Goal: Book appointment/travel/reservation

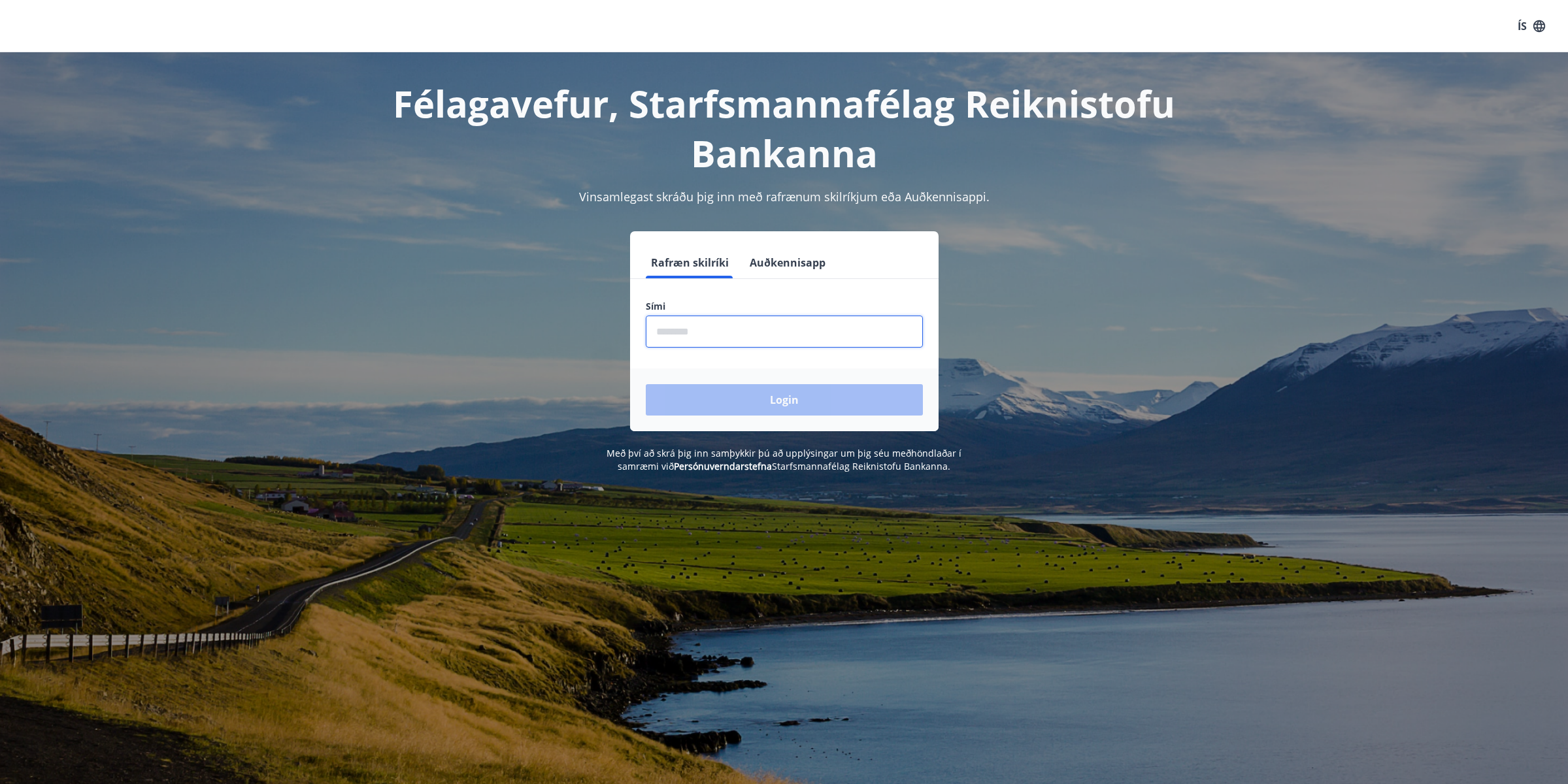
click at [706, 332] on input "phone" at bounding box center [784, 331] width 277 height 32
type input "********"
click at [645, 384] on button "Login" at bounding box center [784, 400] width 277 height 31
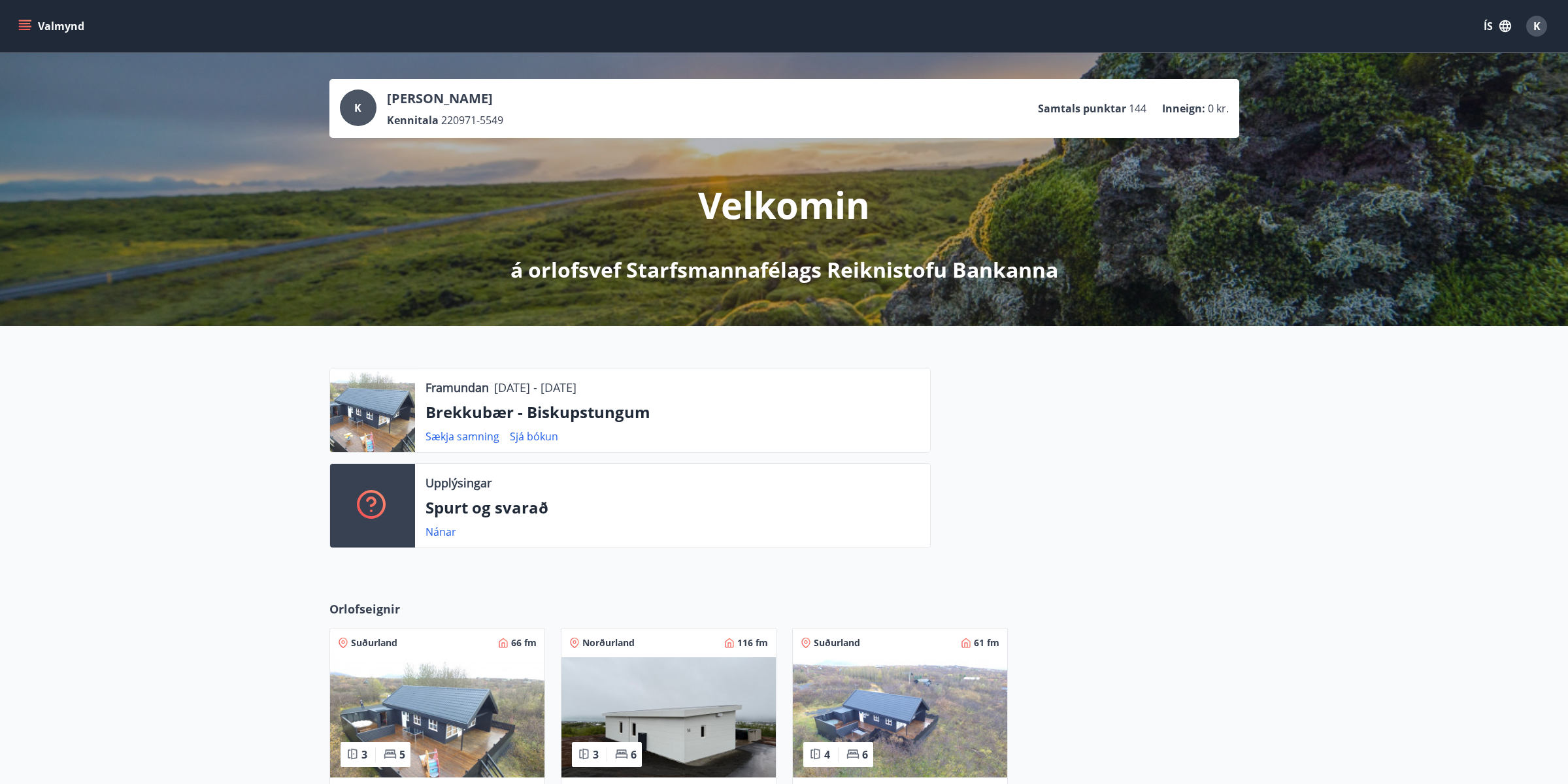
click at [23, 20] on icon "menu" at bounding box center [25, 21] width 14 height 1
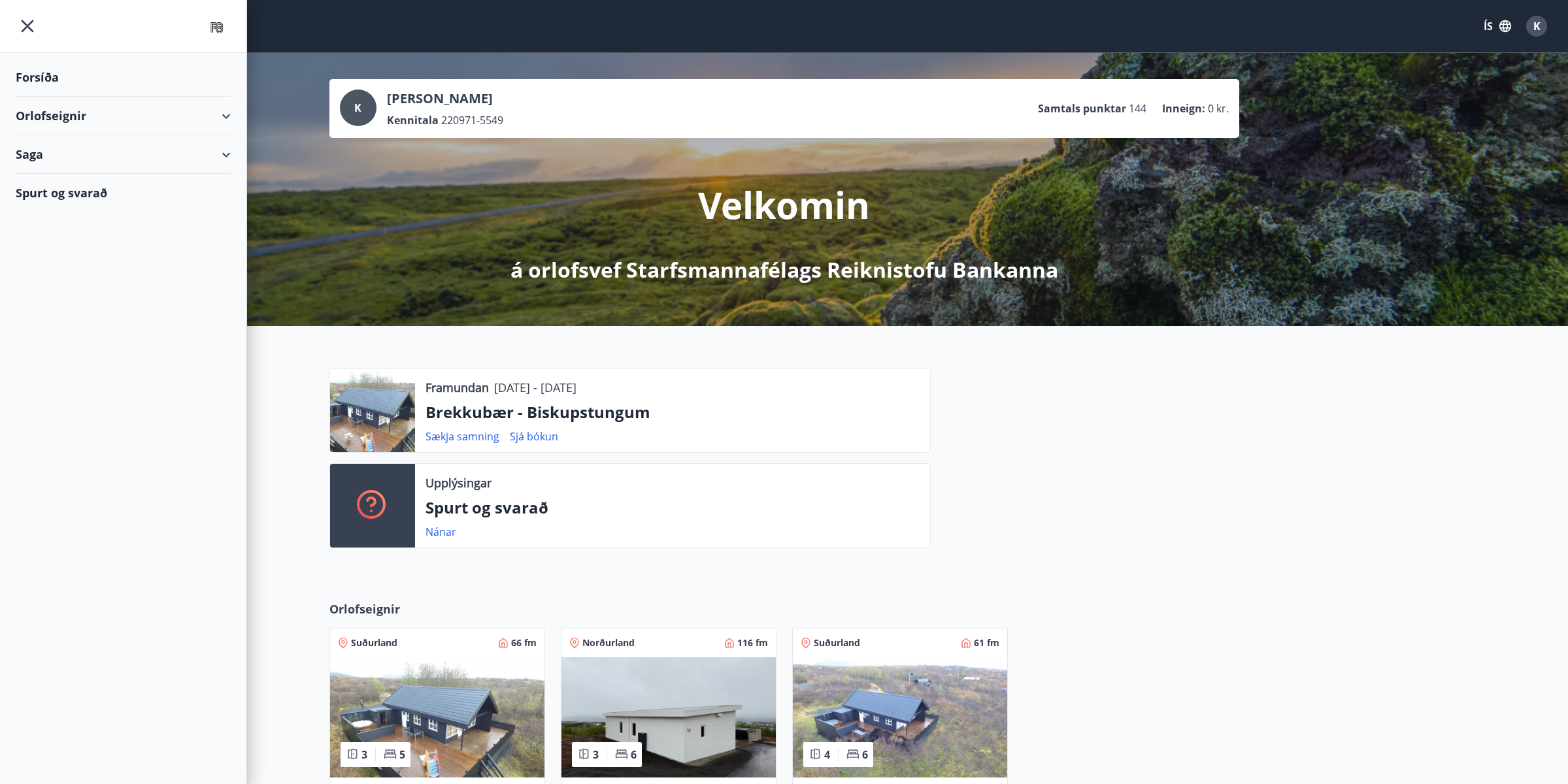
click at [223, 114] on div "Orlofseignir" at bounding box center [123, 116] width 215 height 39
click at [86, 173] on div "Bókunardagatal" at bounding box center [123, 176] width 194 height 27
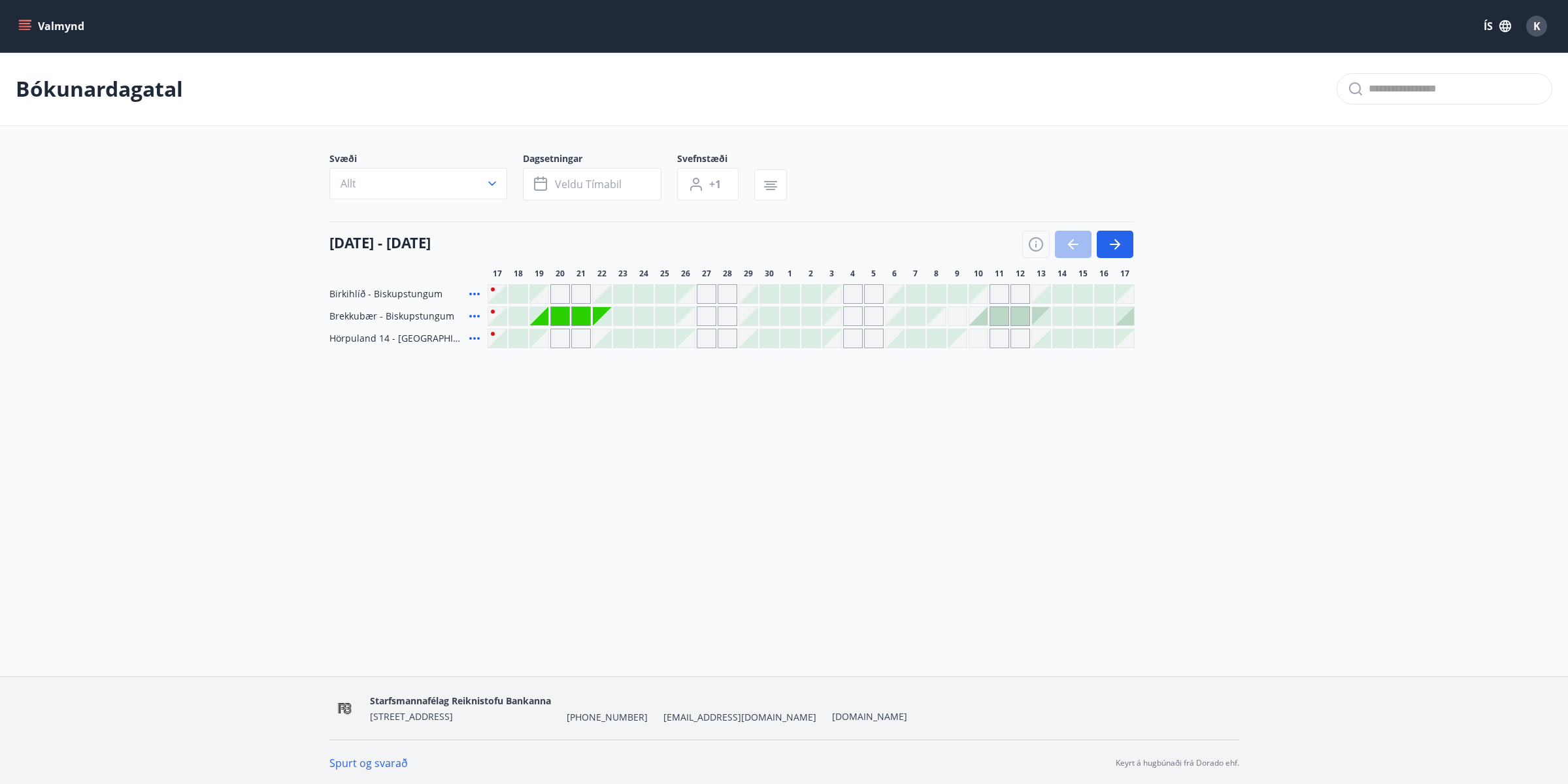
drag, startPoint x: 208, startPoint y: 240, endPoint x: 192, endPoint y: 108, distance: 133.0
click at [208, 238] on main "Bókunardagatal Svæði Allt Dagsetningar Veldu tímabil Svefnstæði +1 [DATE] - [DA…" at bounding box center [784, 200] width 1568 height 296
